Goal: Task Accomplishment & Management: Use online tool/utility

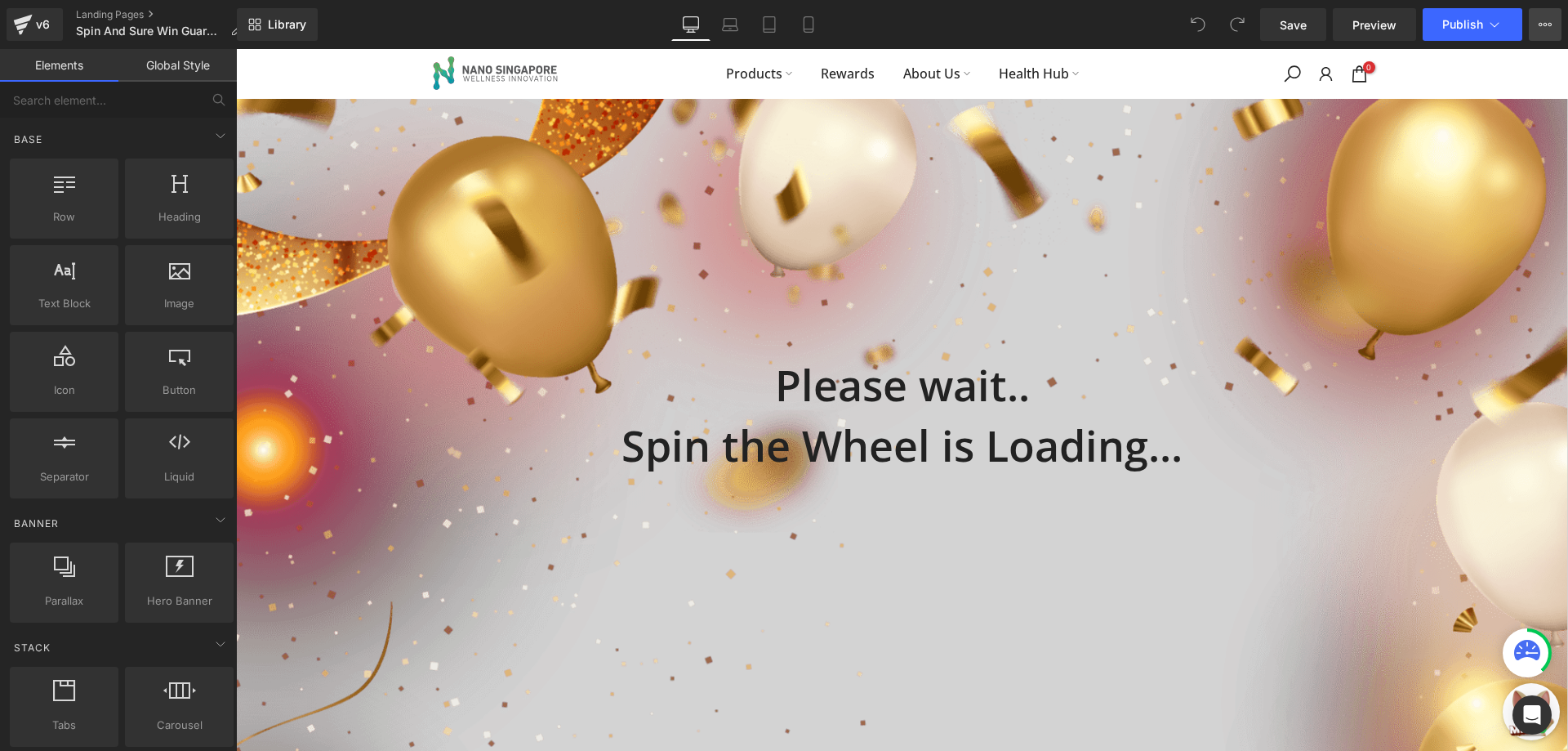
click at [1540, 23] on icon at bounding box center [1541, 24] width 4 height 3
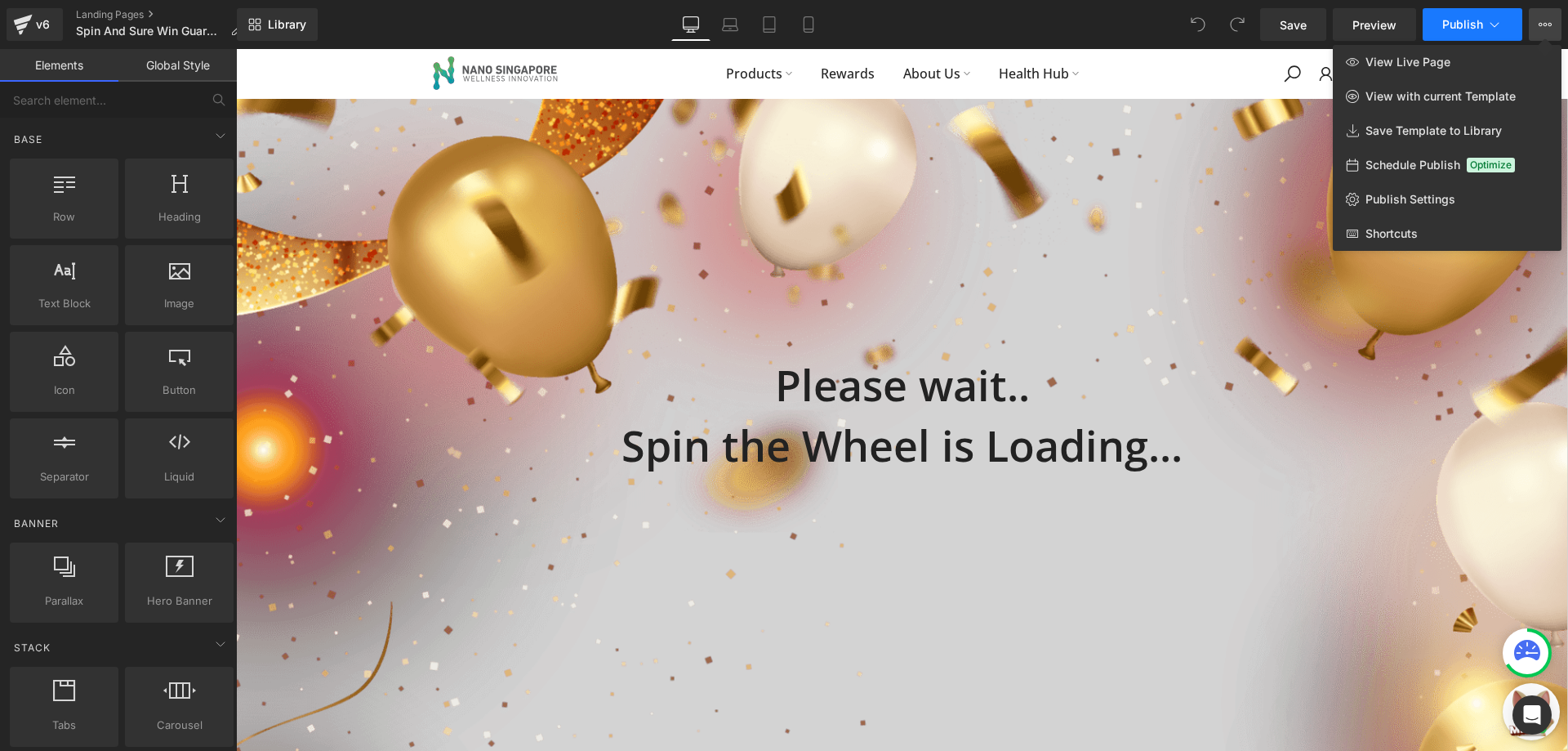
click at [1506, 24] on button "Publish" at bounding box center [1472, 24] width 100 height 33
drag, startPoint x: 1193, startPoint y: 71, endPoint x: 1000, endPoint y: 56, distance: 193.6
click at [1193, 71] on div at bounding box center [903, 400] width 1332 height 702
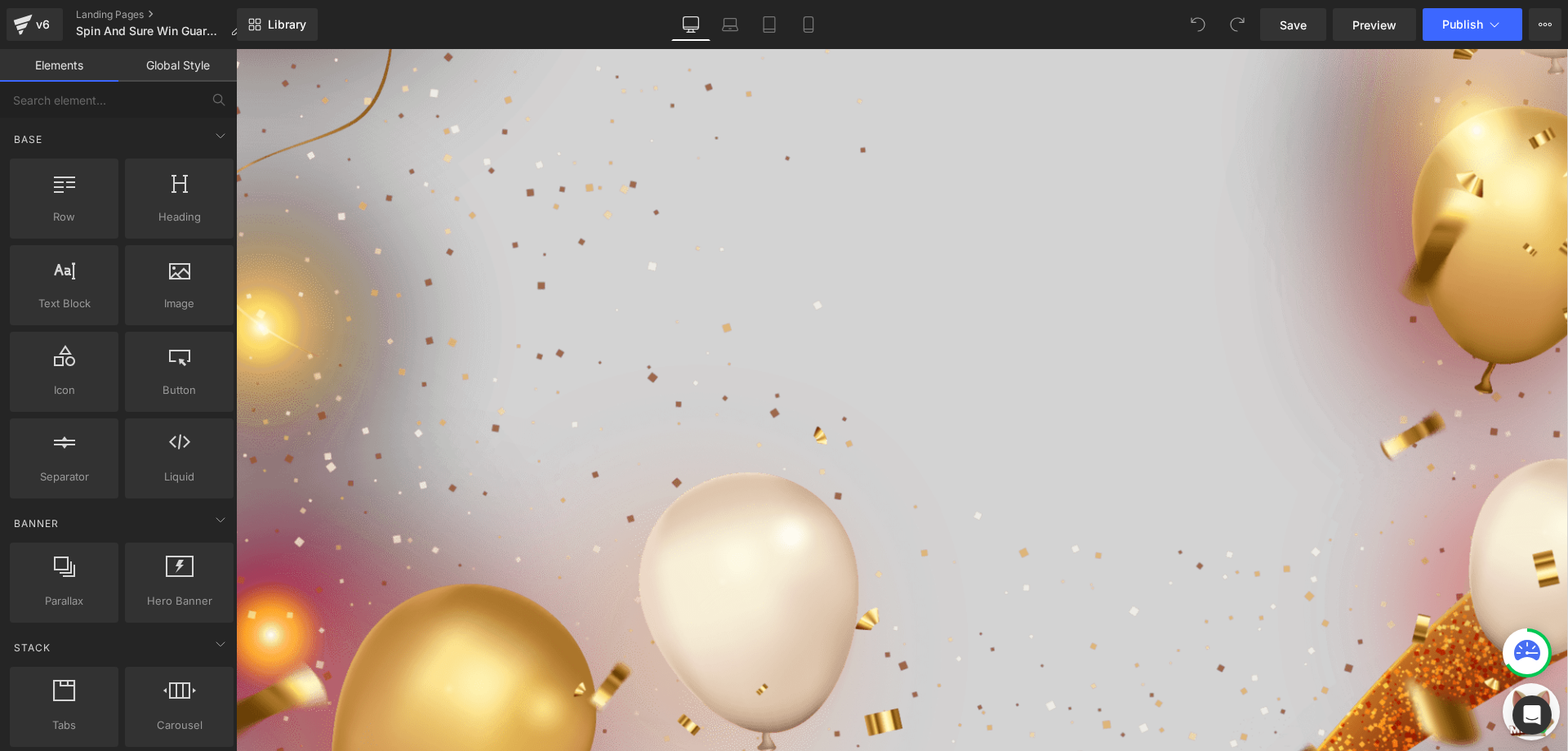
scroll to position [572, 0]
